Goal: Information Seeking & Learning: Learn about a topic

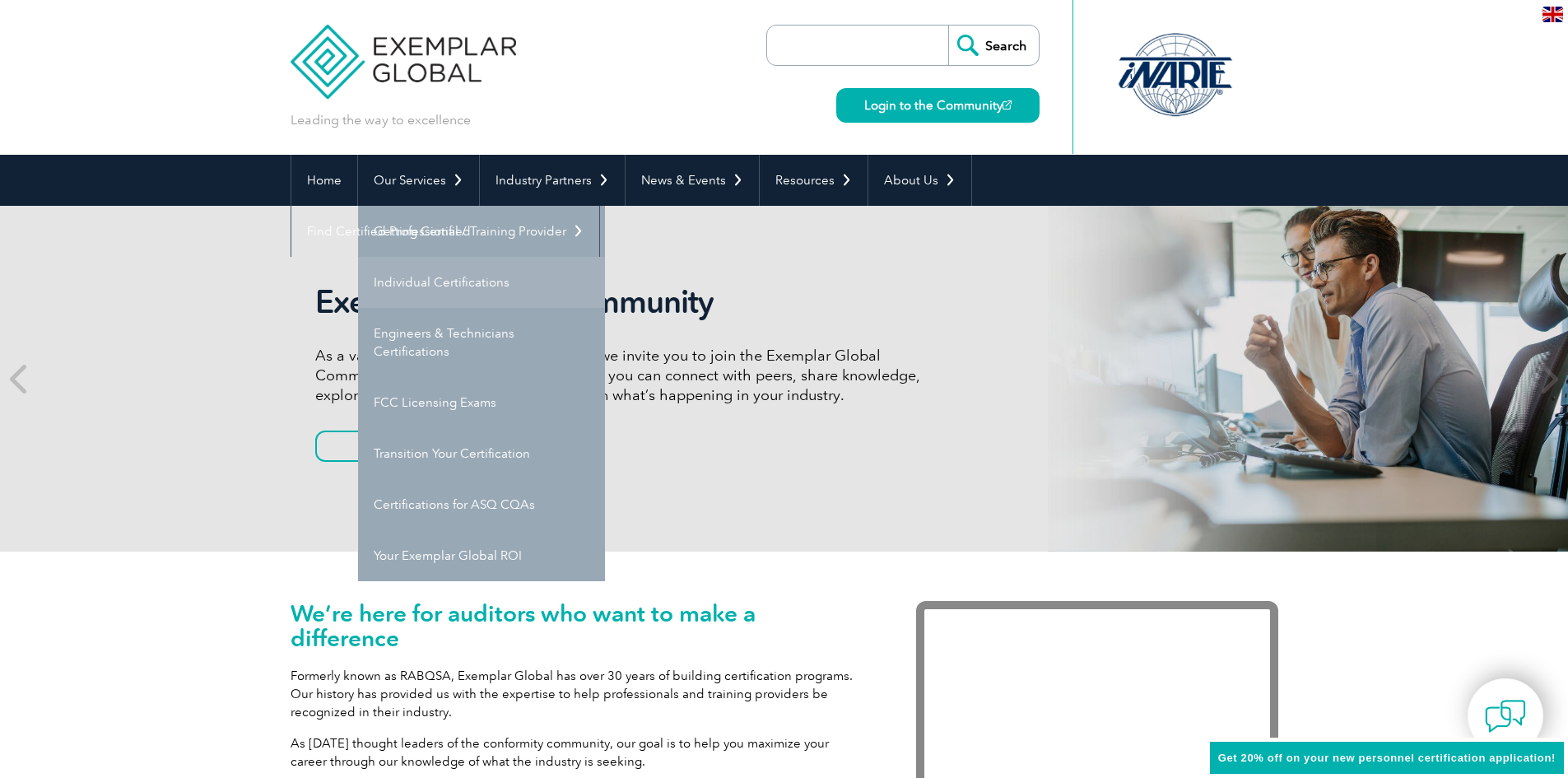
click at [444, 284] on link "Individual Certifications" at bounding box center [481, 282] width 247 height 51
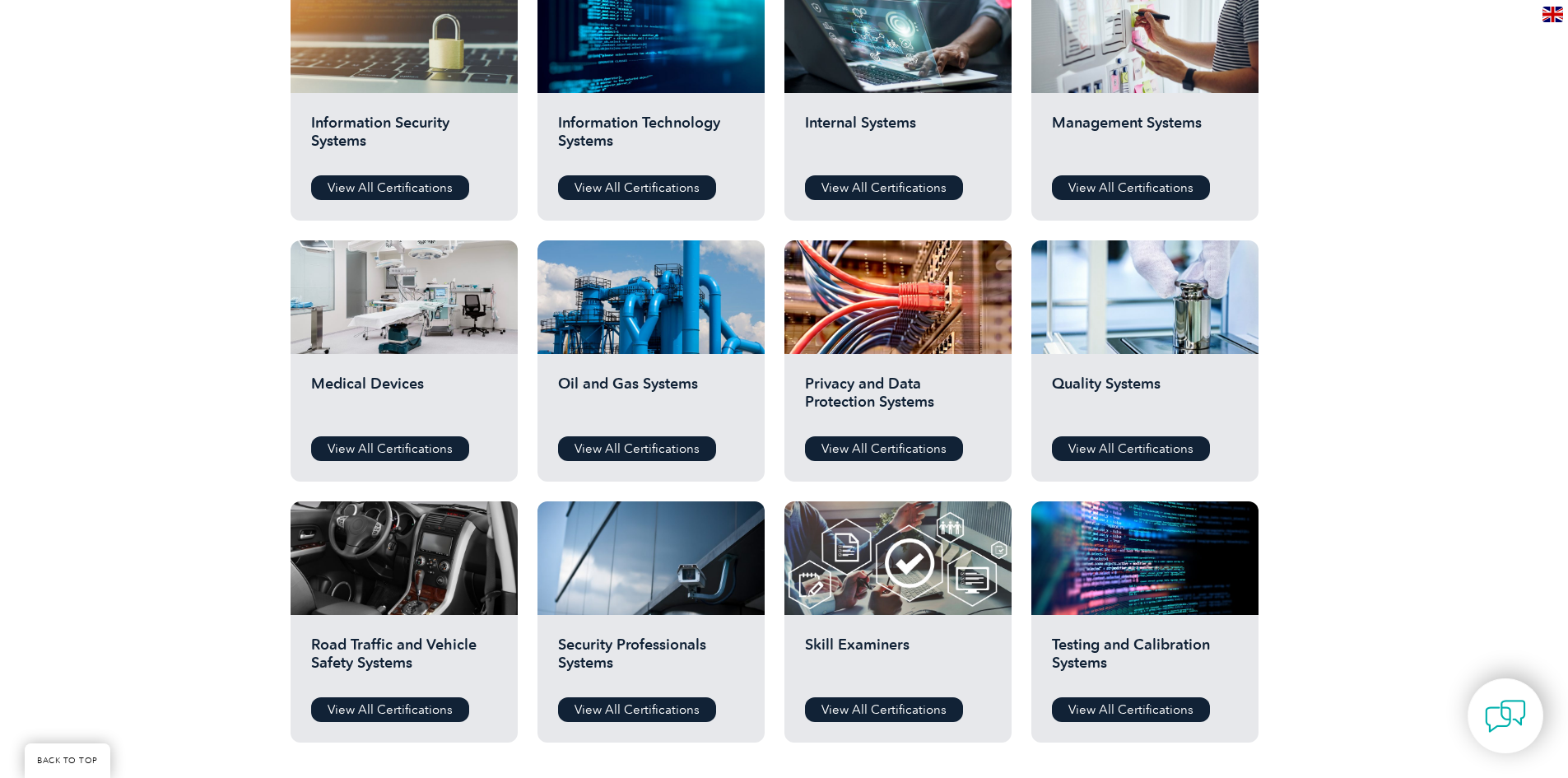
scroll to position [988, 0]
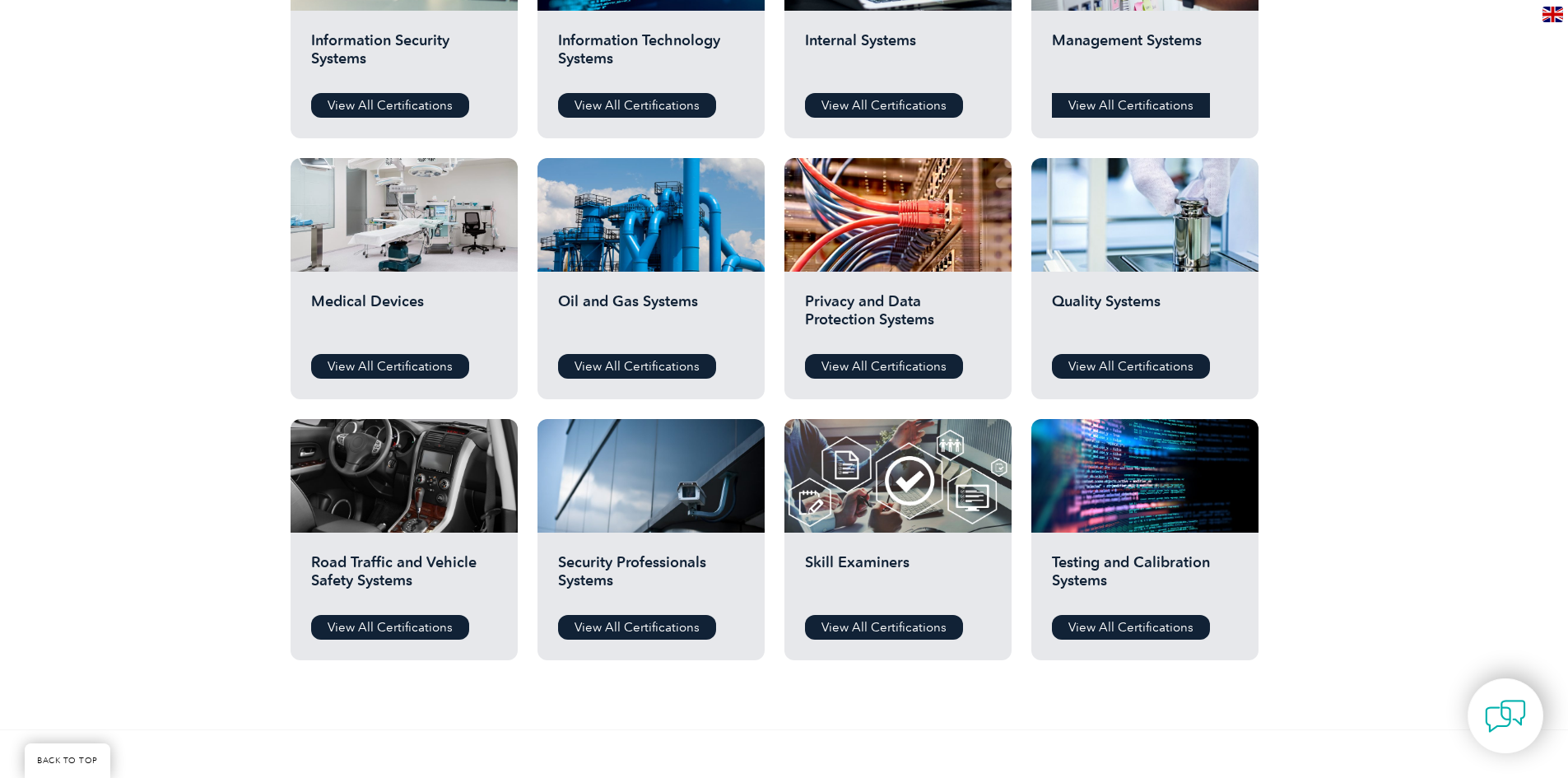
click at [1122, 100] on link "View All Certifications" at bounding box center [1130, 106] width 158 height 25
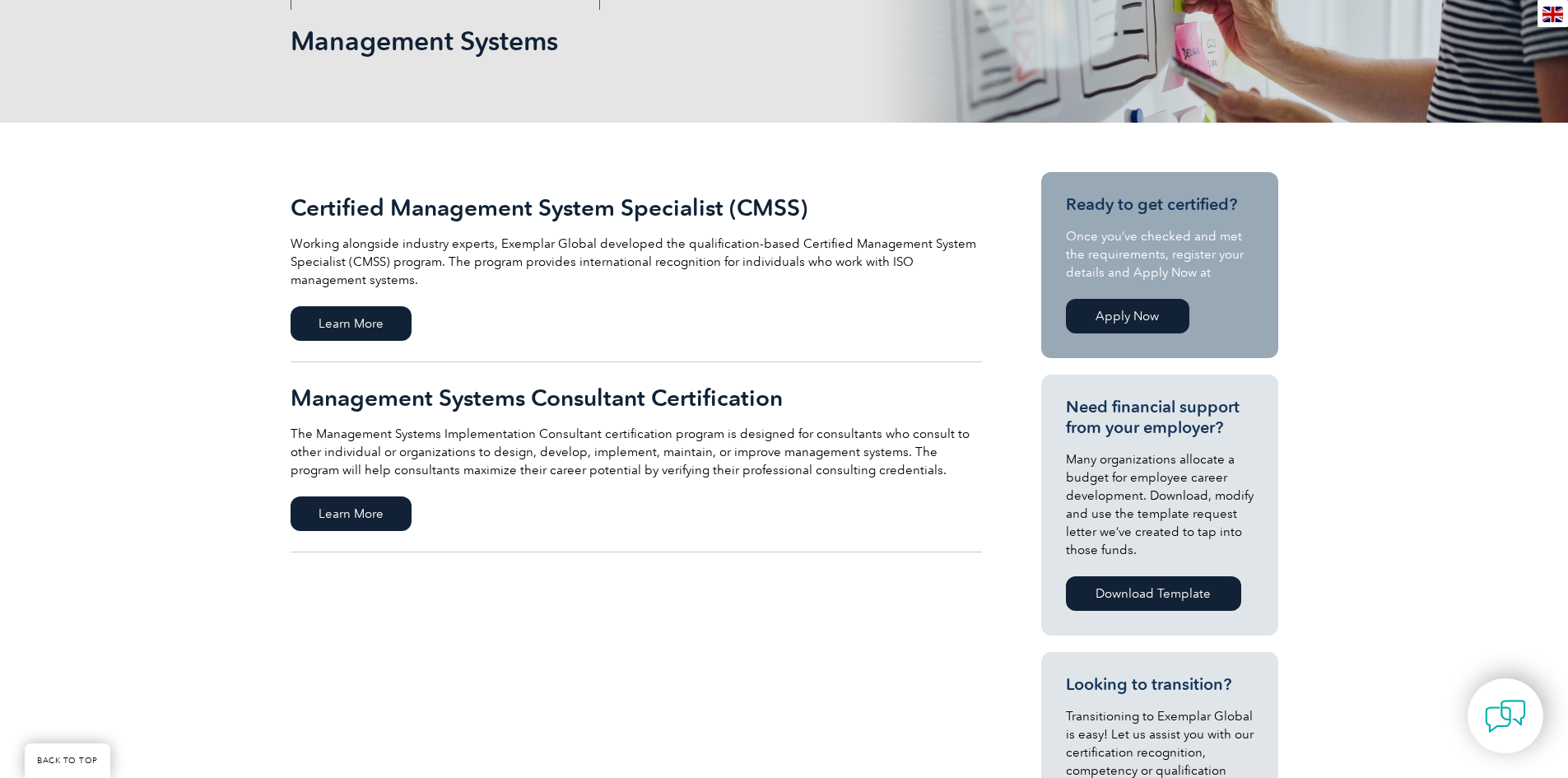
scroll to position [329, 0]
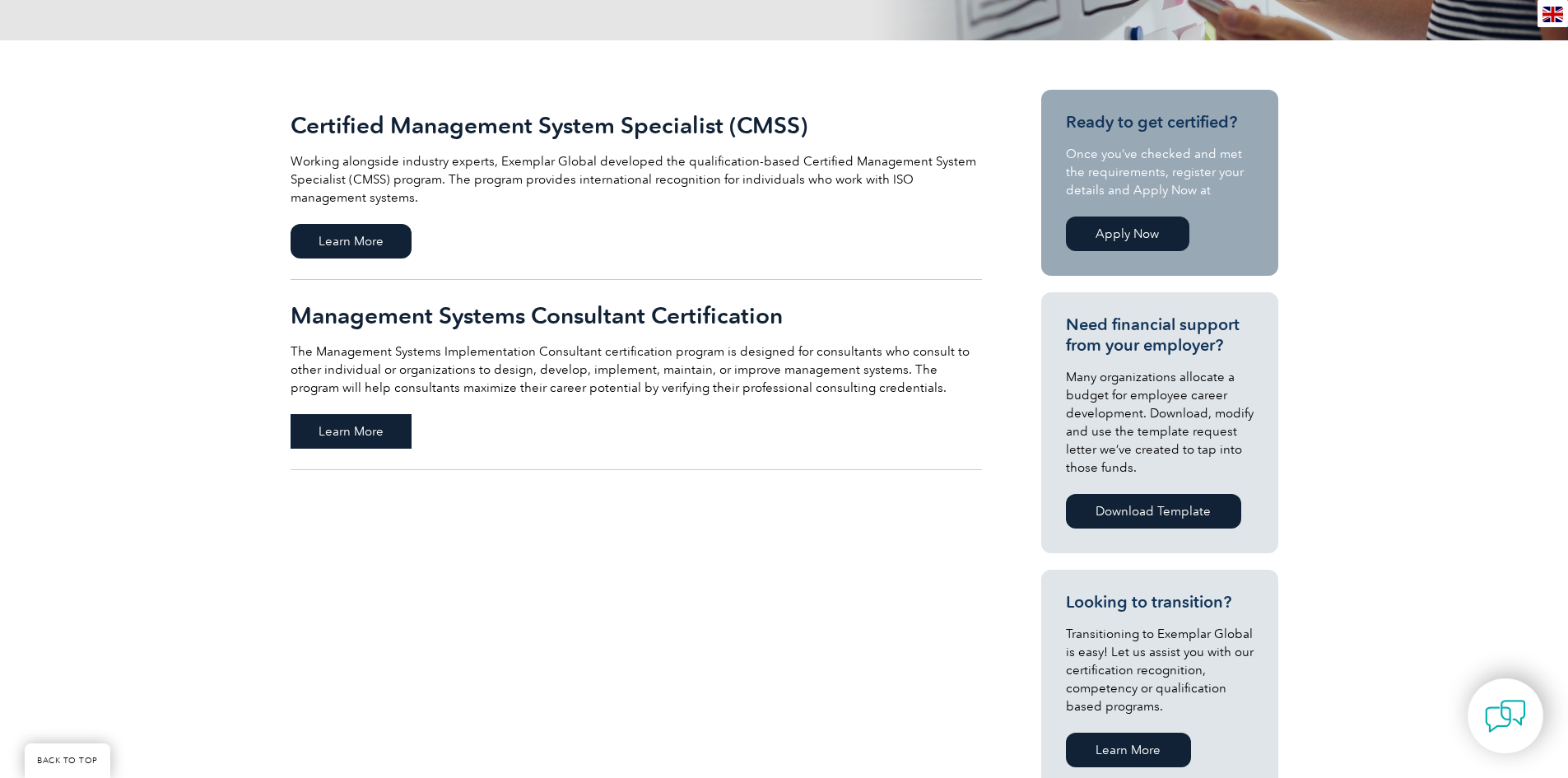
click at [359, 434] on span "Learn More" at bounding box center [351, 432] width 121 height 35
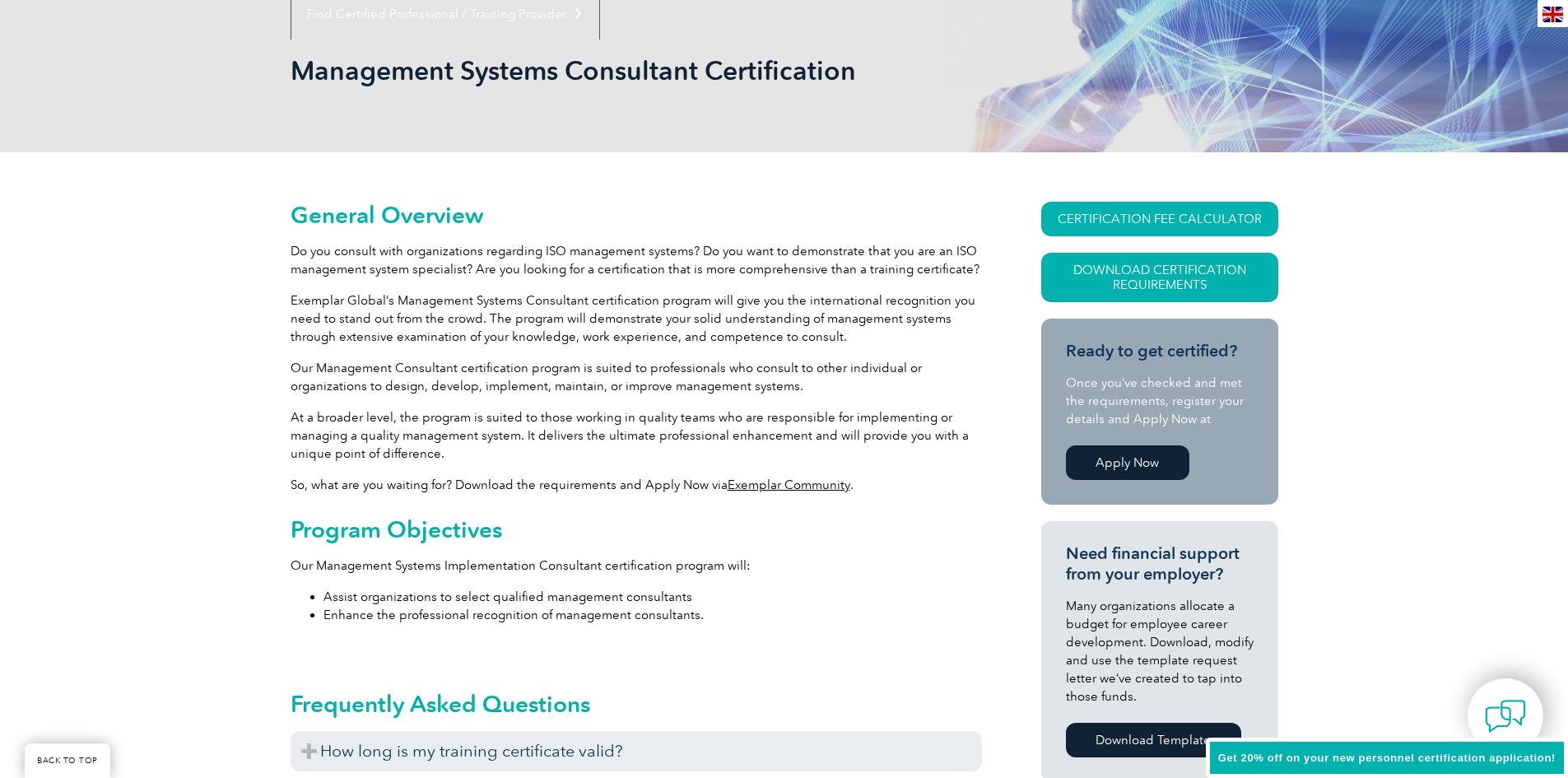
scroll to position [247, 0]
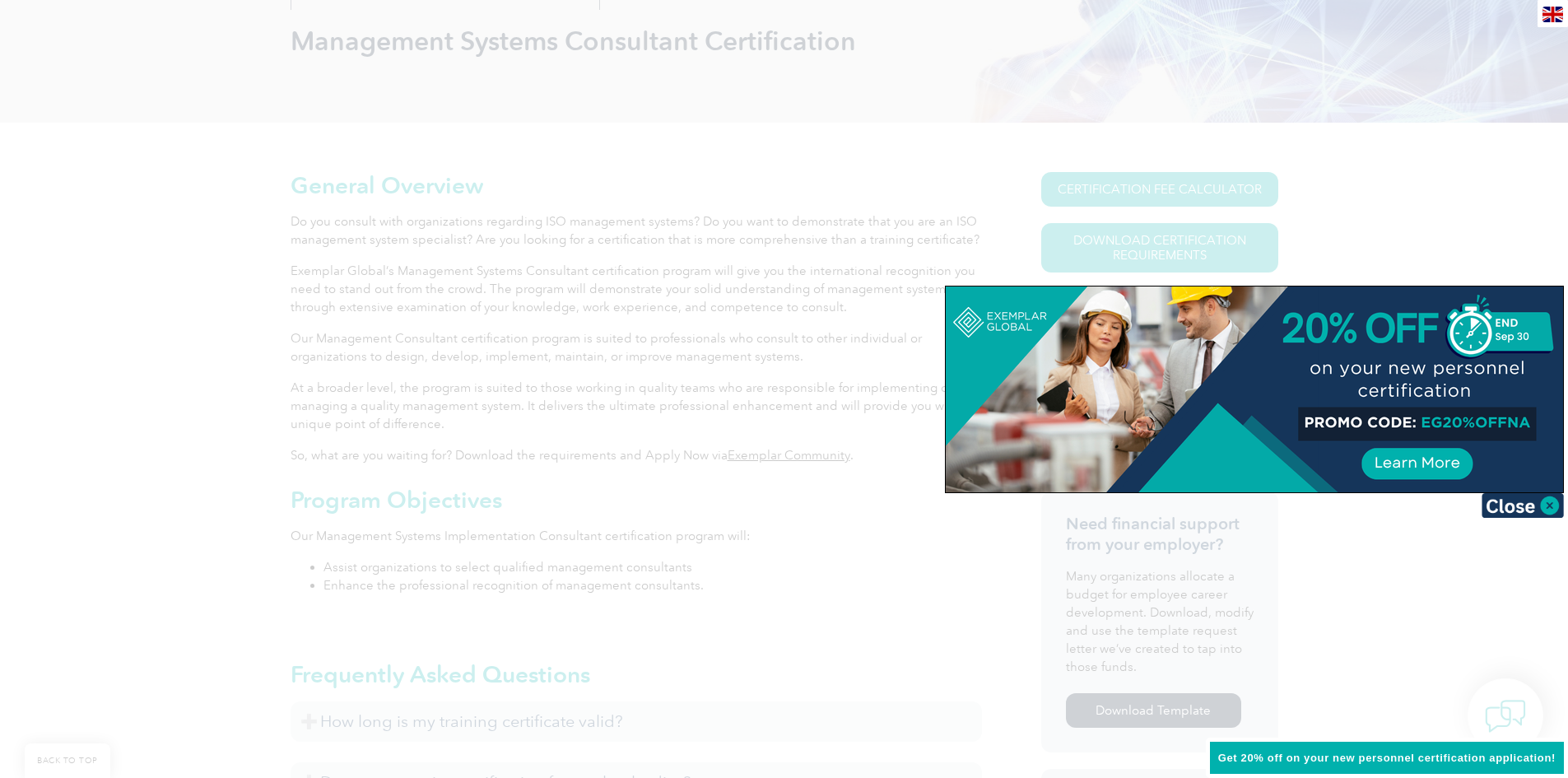
click at [1547, 501] on img at bounding box center [1523, 506] width 83 height 25
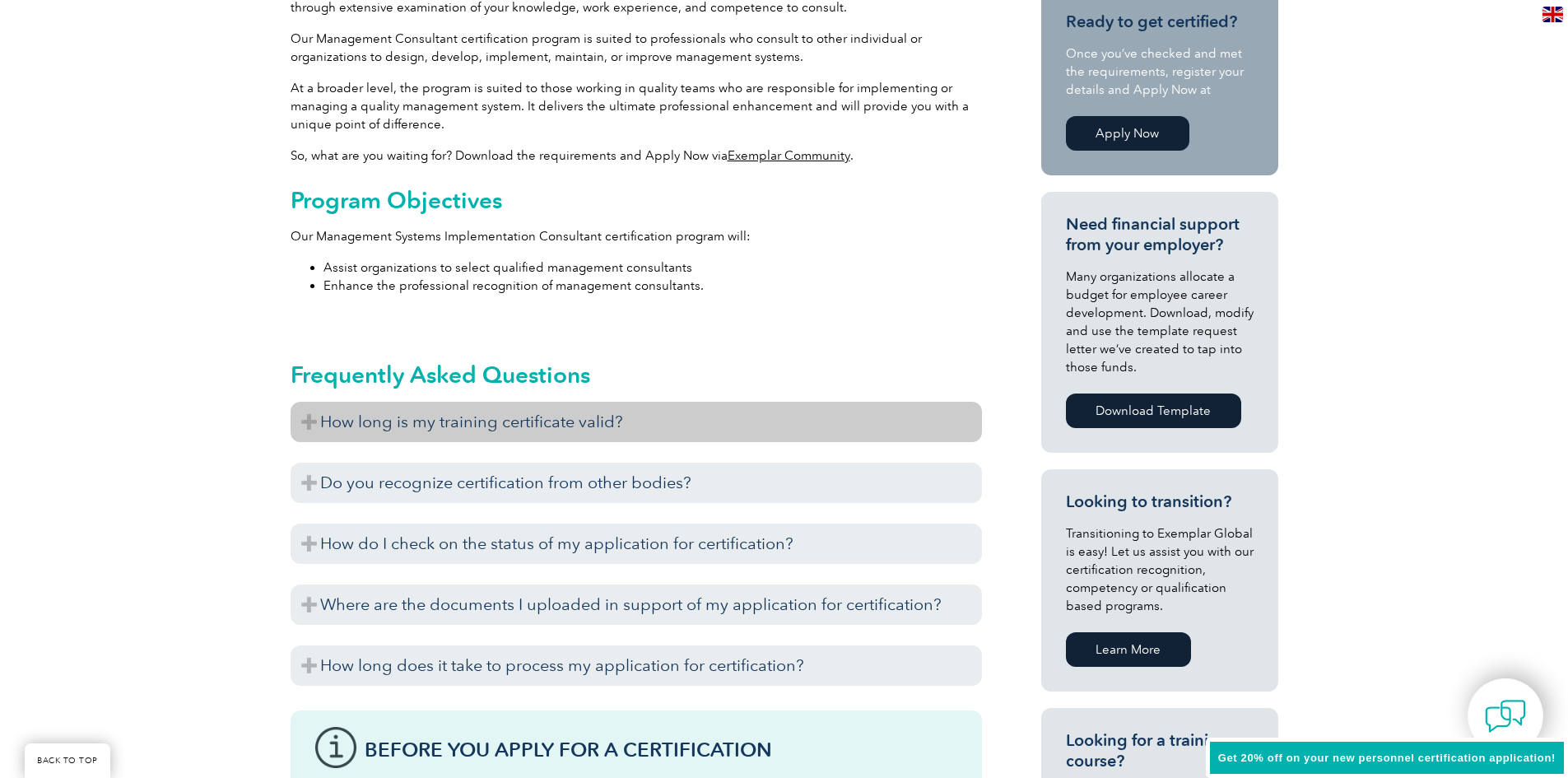
scroll to position [577, 0]
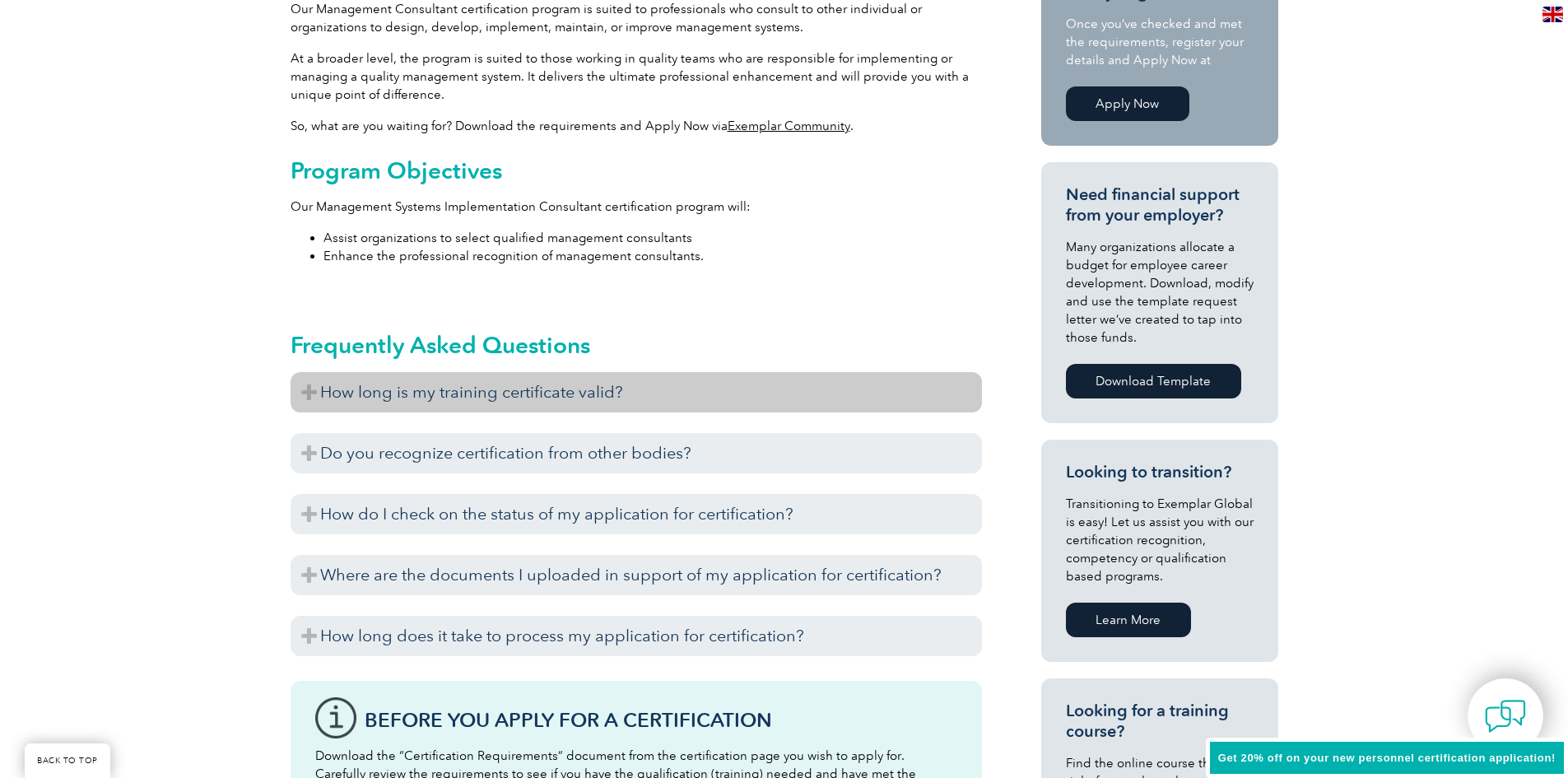
click at [306, 390] on h3 "How long is my training certificate valid?" at bounding box center [636, 392] width 692 height 40
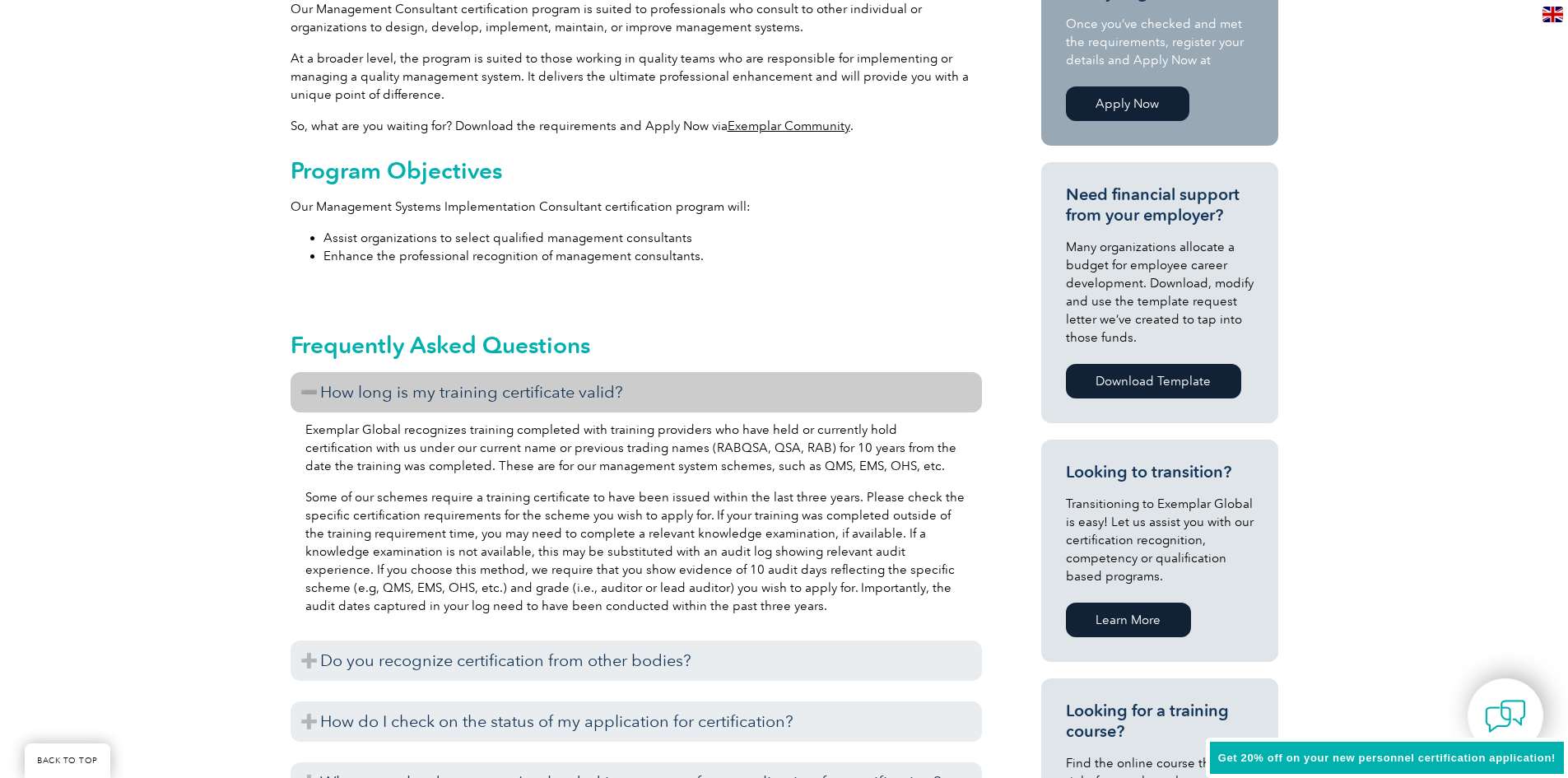
click at [307, 390] on h3 "How long is my training certificate valid?" at bounding box center [636, 392] width 692 height 40
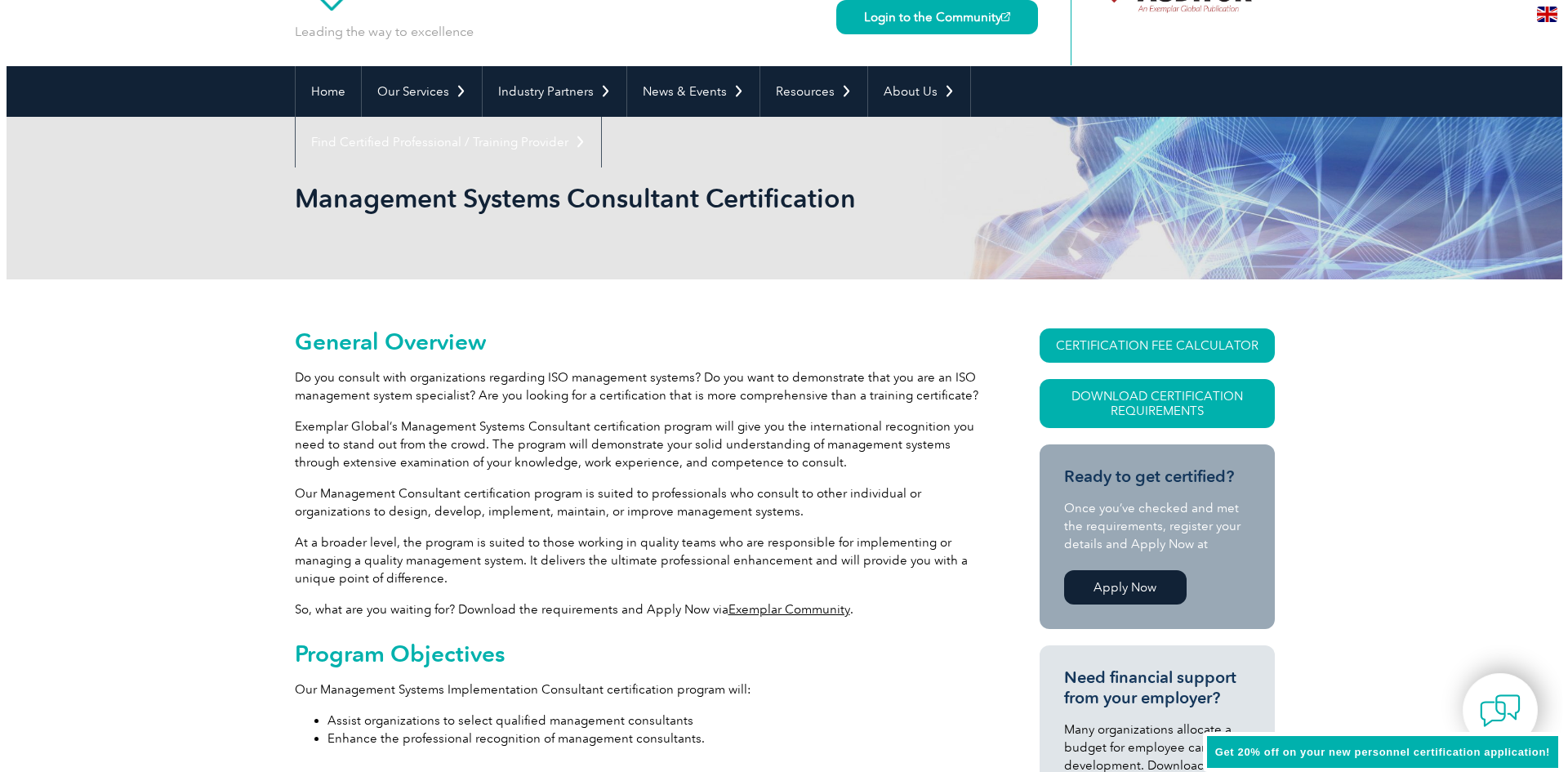
scroll to position [82, 0]
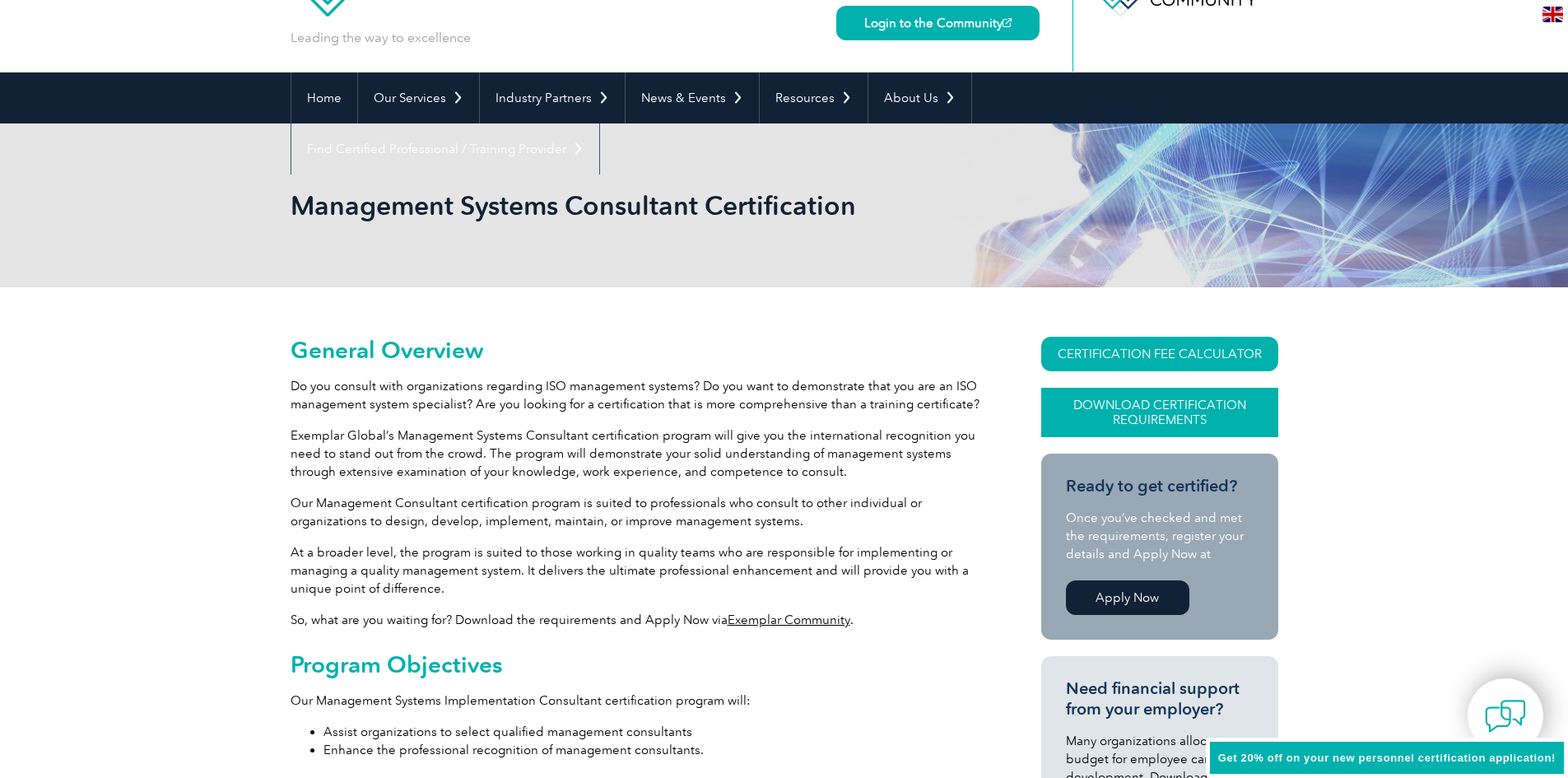
click at [1172, 413] on link "Download Certification Requirements" at bounding box center [1159, 412] width 237 height 49
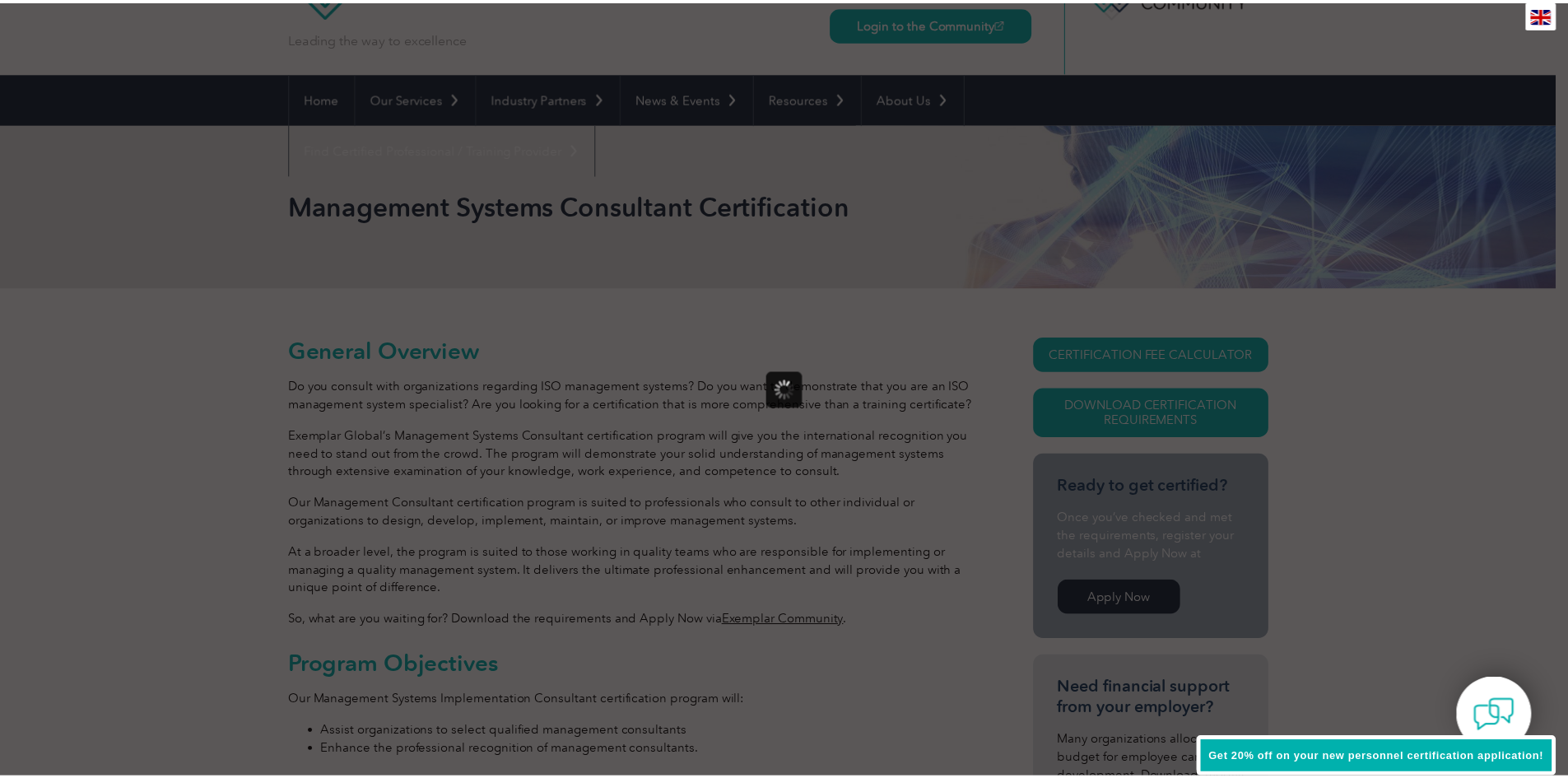
scroll to position [0, 0]
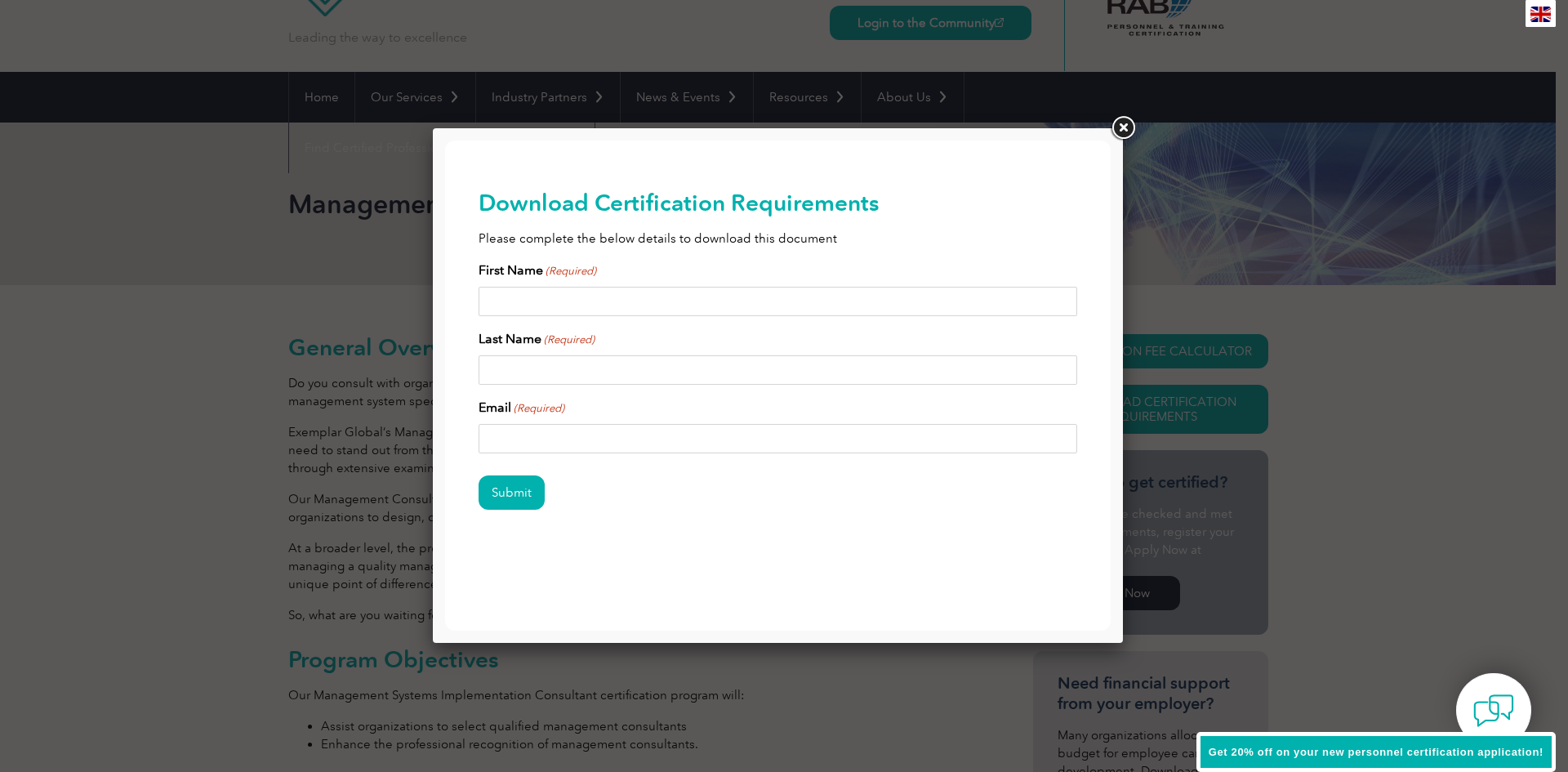
click at [1124, 127] on link at bounding box center [1122, 128] width 30 height 30
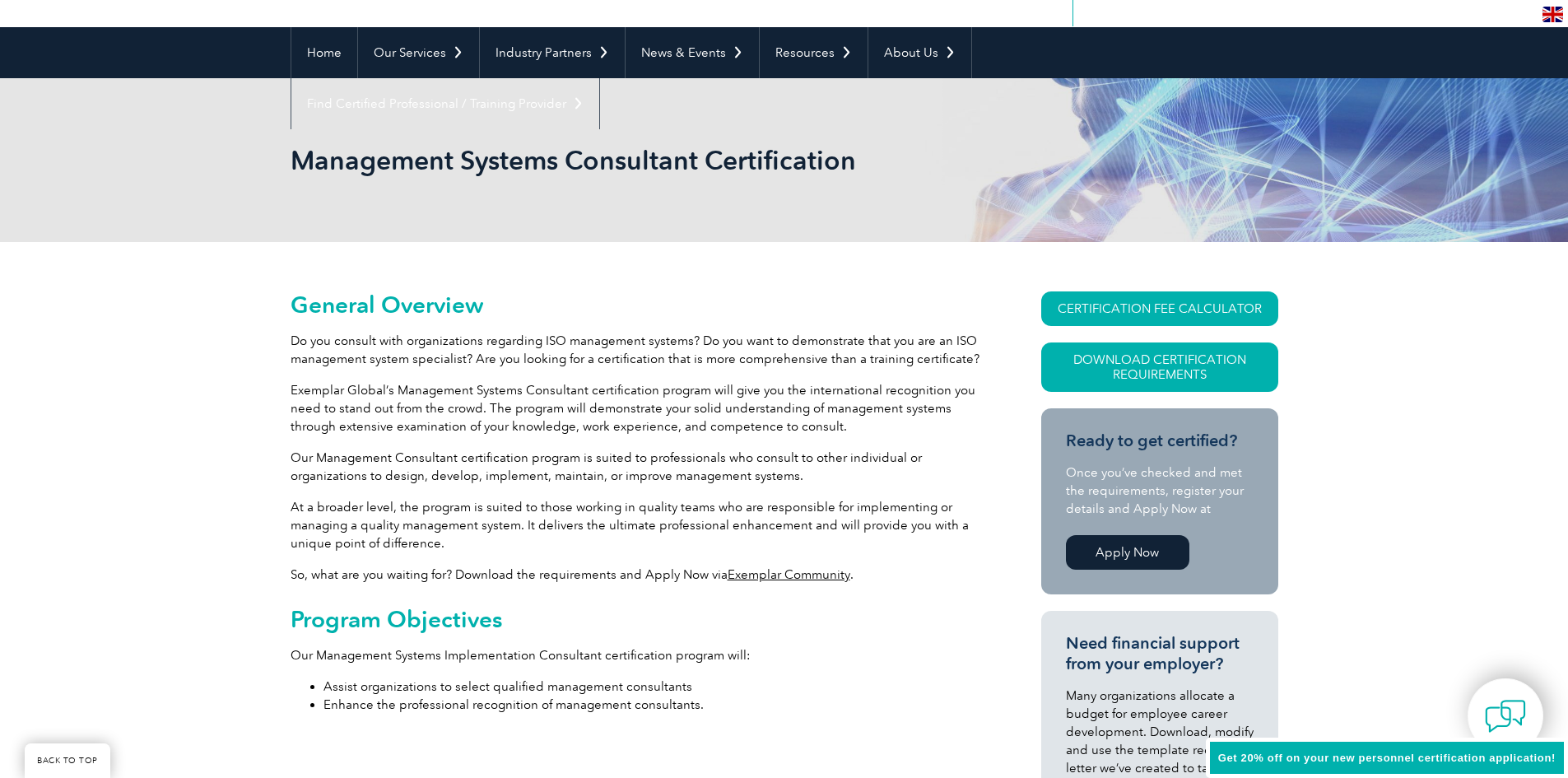
scroll to position [165, 0]
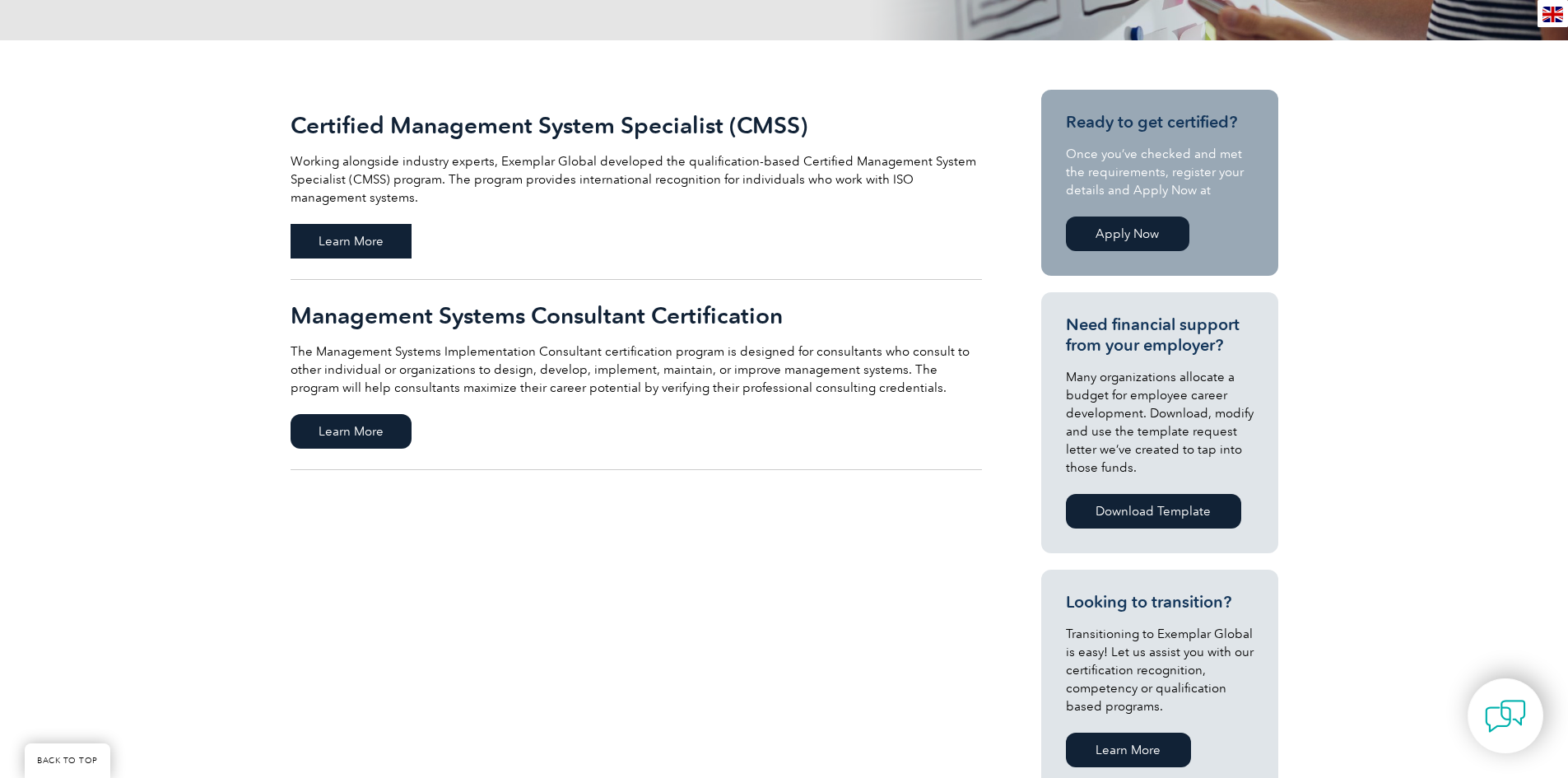
click at [363, 247] on span "Learn More" at bounding box center [351, 241] width 121 height 35
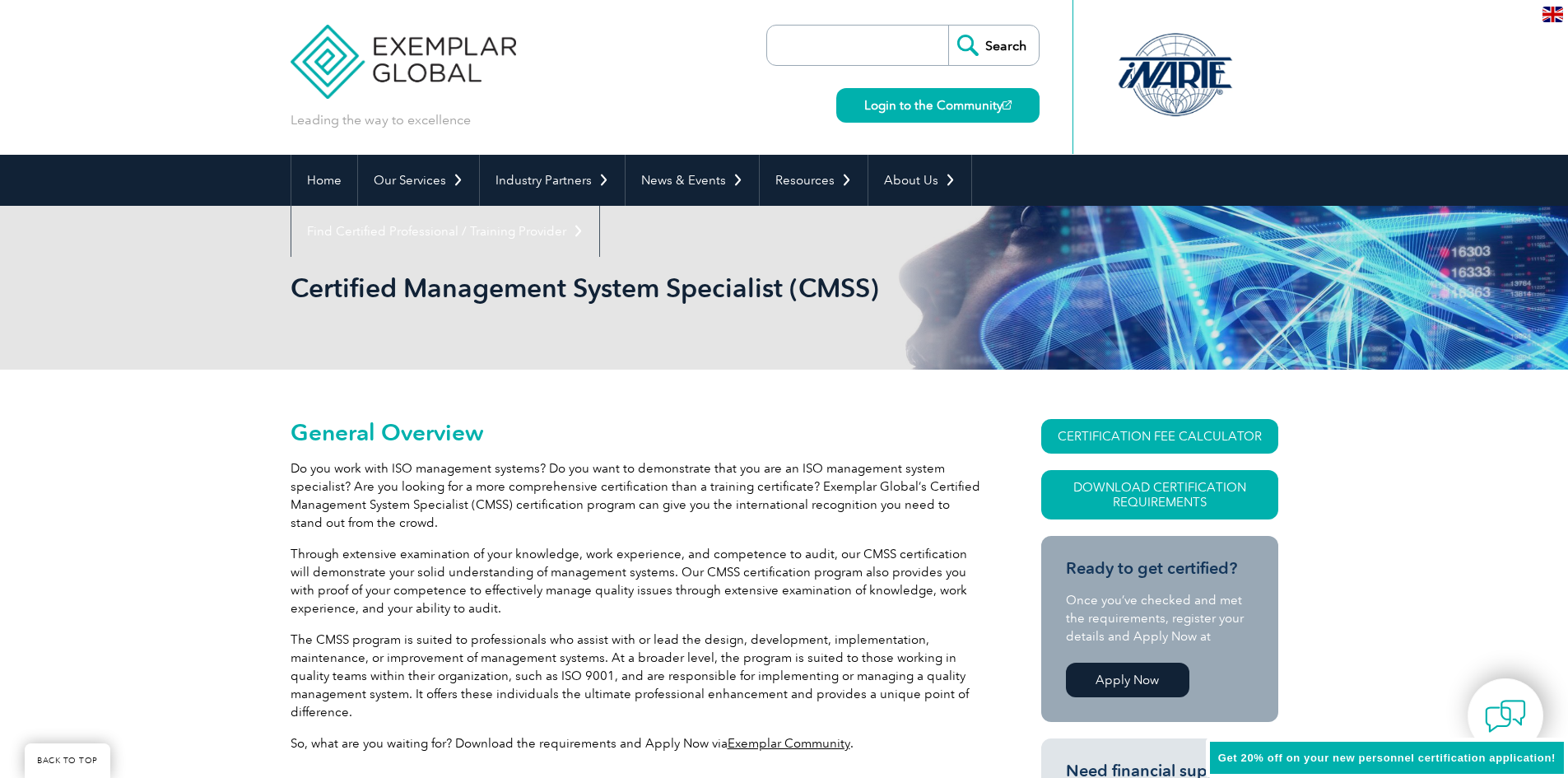
scroll to position [229, 0]
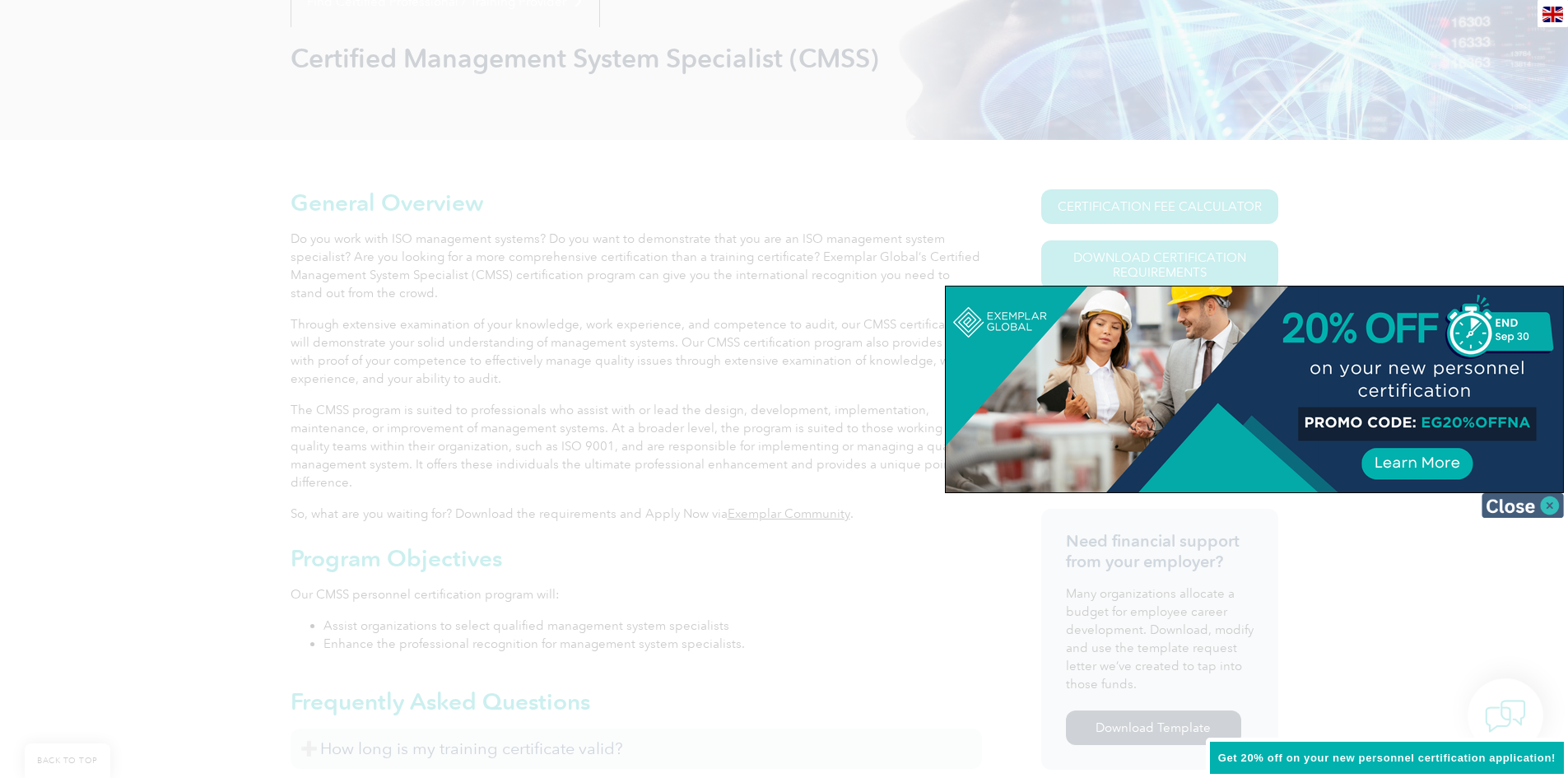
click at [1517, 510] on img at bounding box center [1523, 506] width 83 height 25
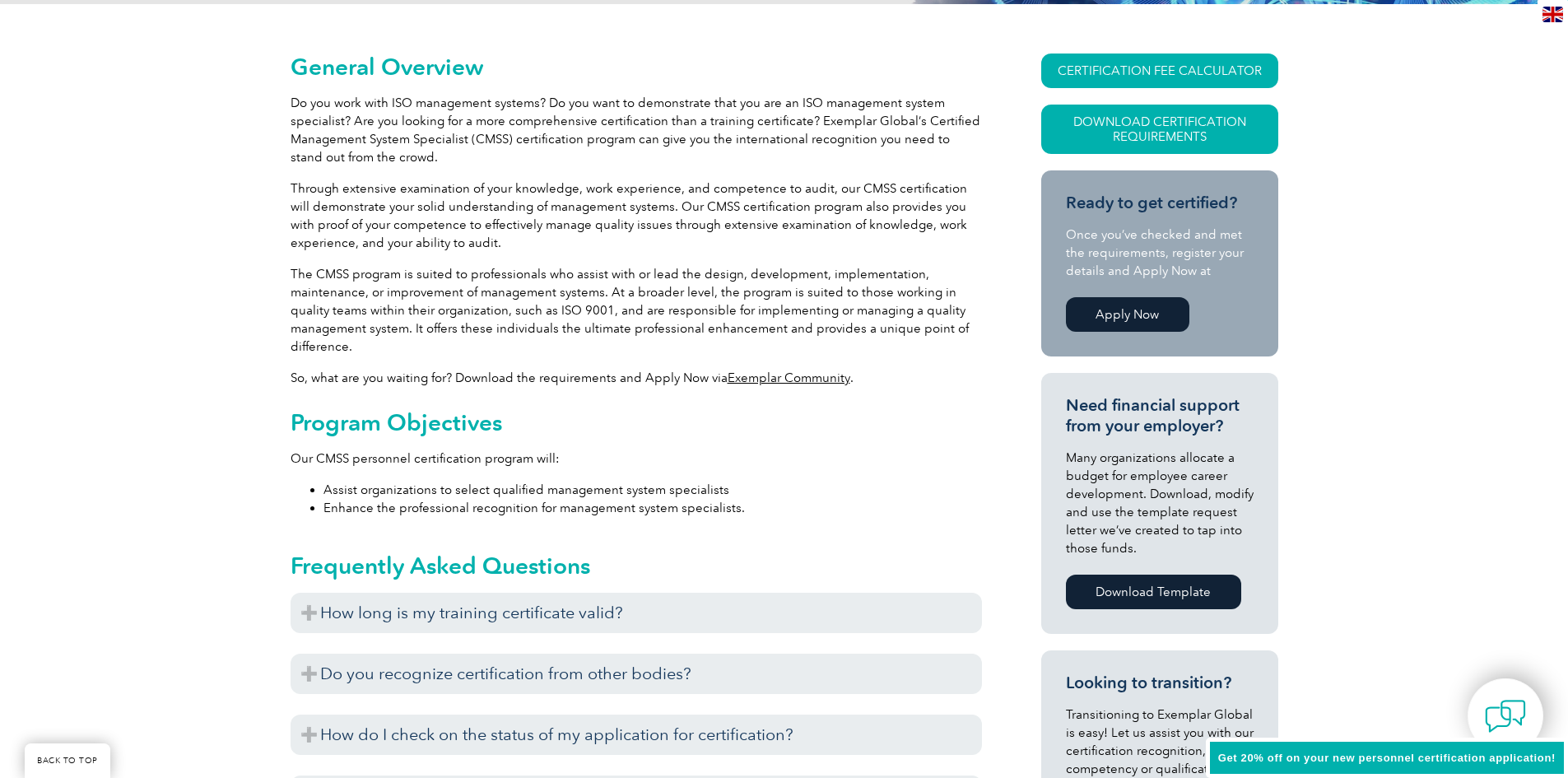
scroll to position [394, 0]
